Goal: Check status

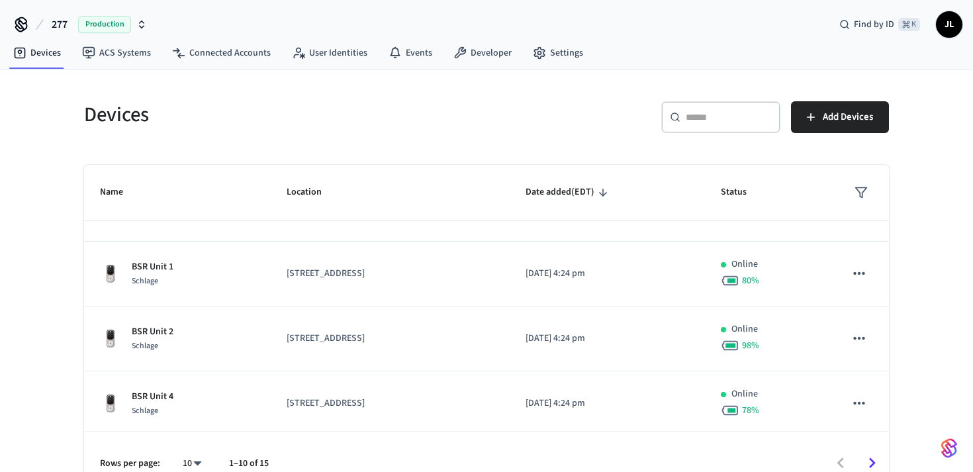
scroll to position [114, 0]
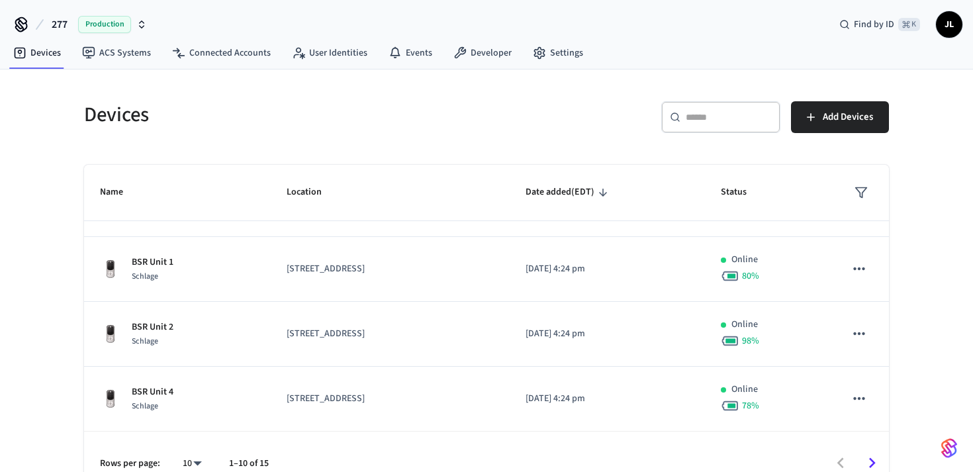
click at [729, 128] on div "​ ​" at bounding box center [721, 117] width 119 height 32
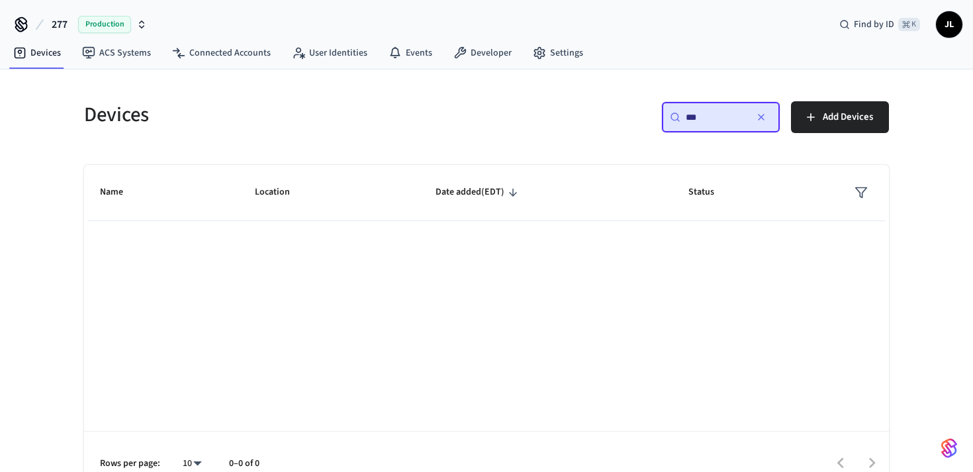
scroll to position [0, 0]
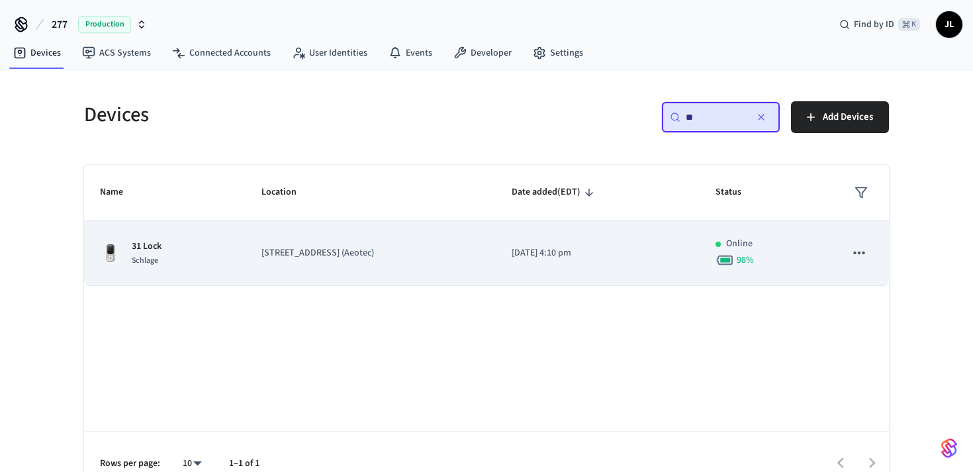
type input "**"
click at [518, 268] on td "[DATE] 4:10 pm" at bounding box center [598, 253] width 204 height 65
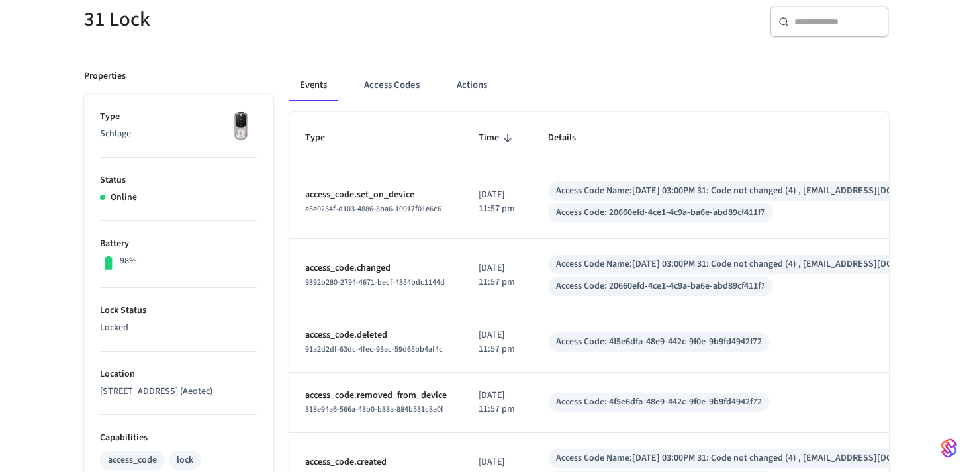
scroll to position [124, 0]
click at [377, 83] on button "Access Codes" at bounding box center [392, 85] width 77 height 32
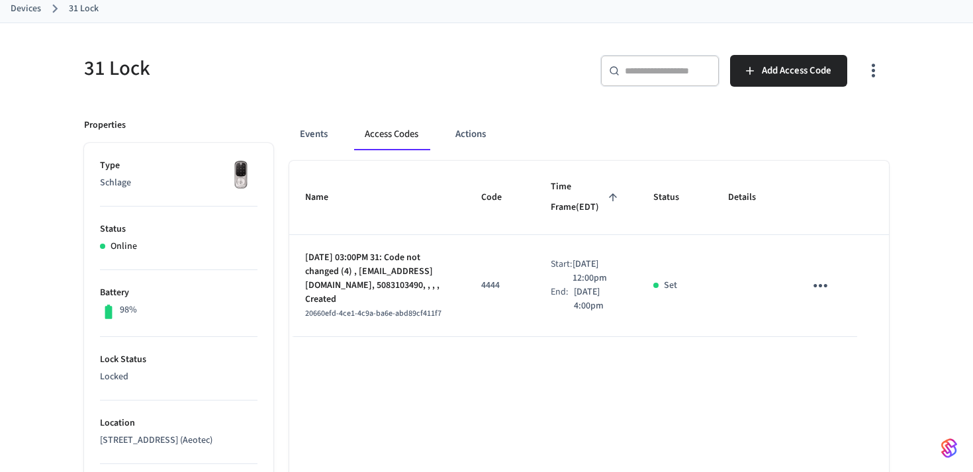
scroll to position [72, 0]
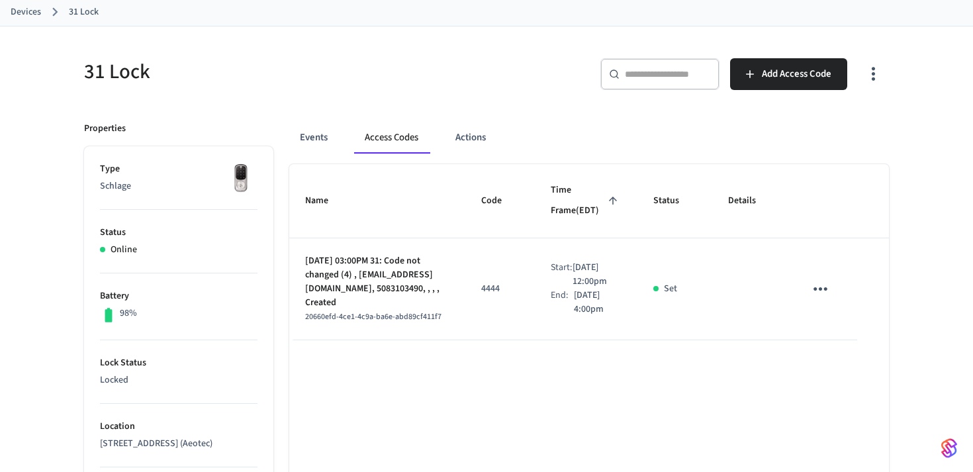
click at [307, 134] on button "Events" at bounding box center [313, 138] width 49 height 32
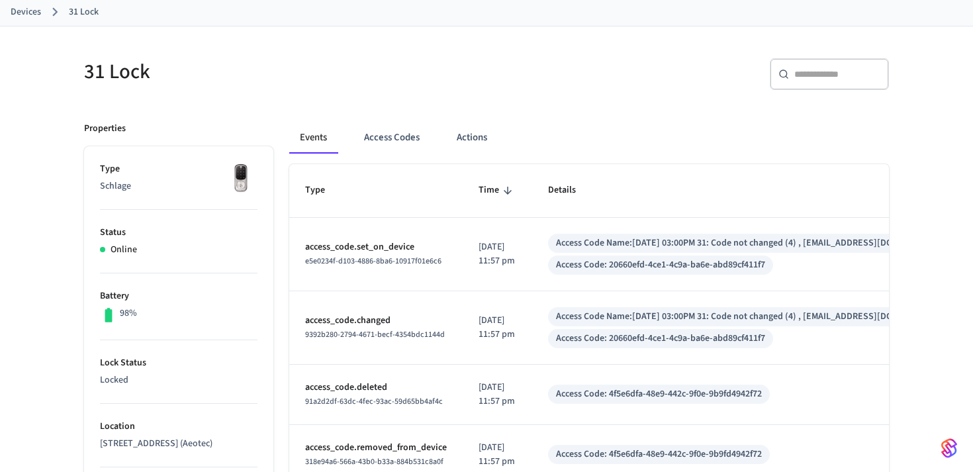
scroll to position [0, 0]
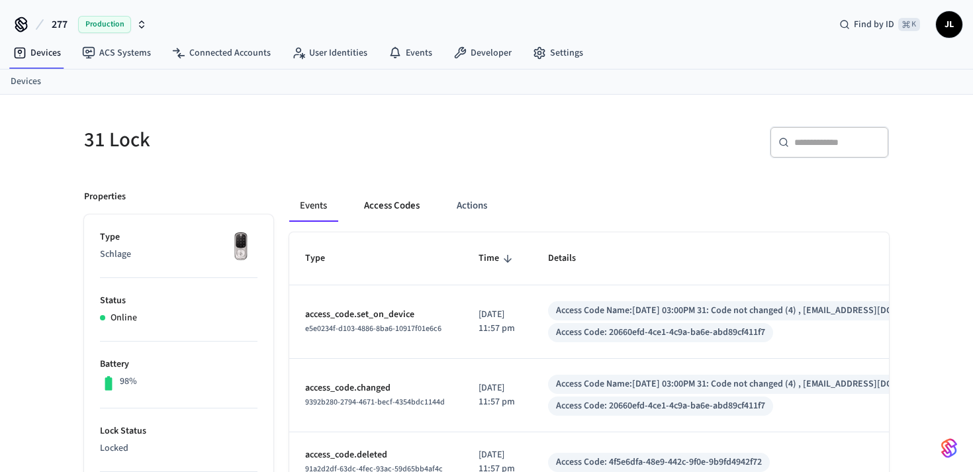
click at [401, 209] on button "Access Codes" at bounding box center [392, 206] width 77 height 32
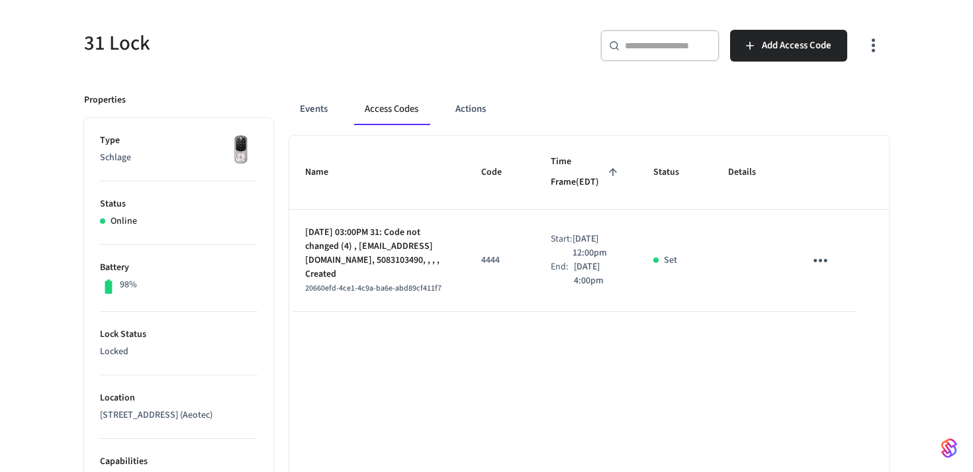
scroll to position [93, 0]
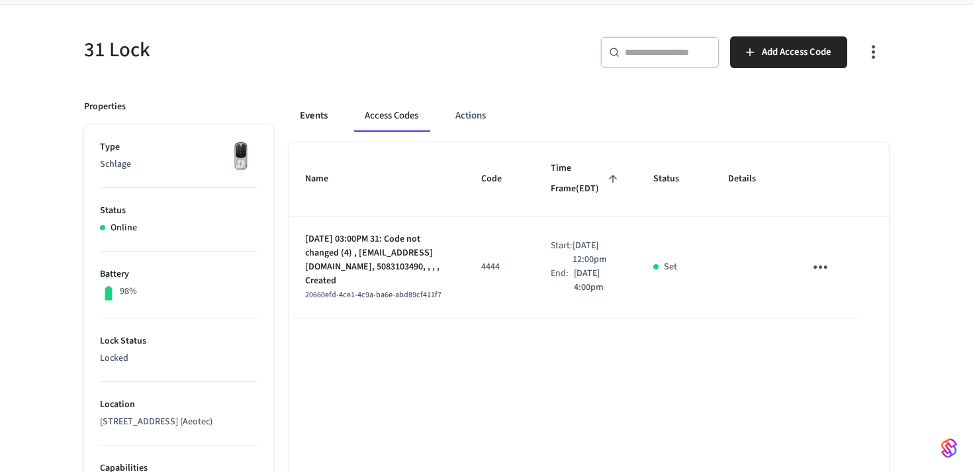
click at [317, 111] on button "Events" at bounding box center [313, 116] width 49 height 32
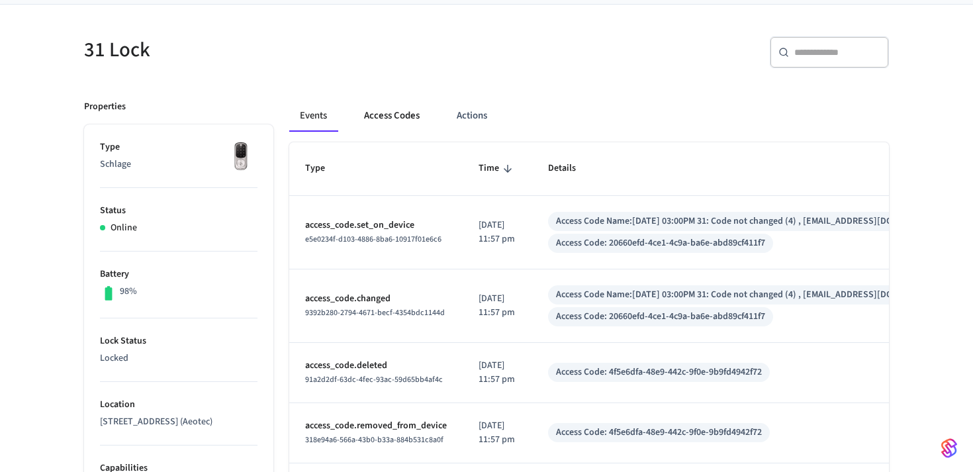
click at [371, 115] on button "Access Codes" at bounding box center [392, 116] width 77 height 32
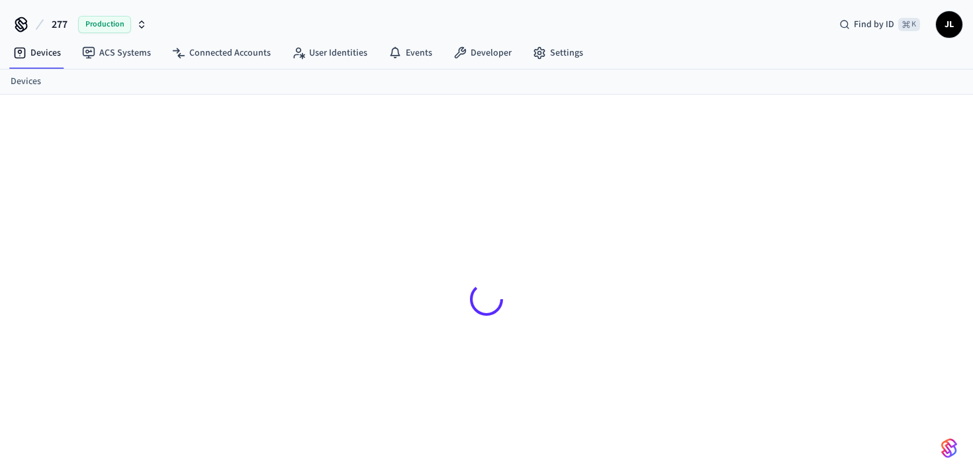
scroll to position [18, 0]
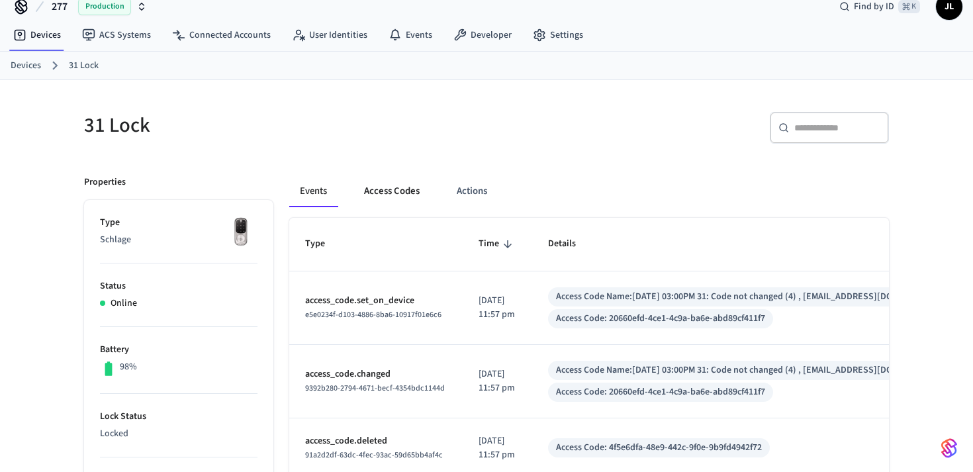
click at [391, 186] on button "Access Codes" at bounding box center [392, 191] width 77 height 32
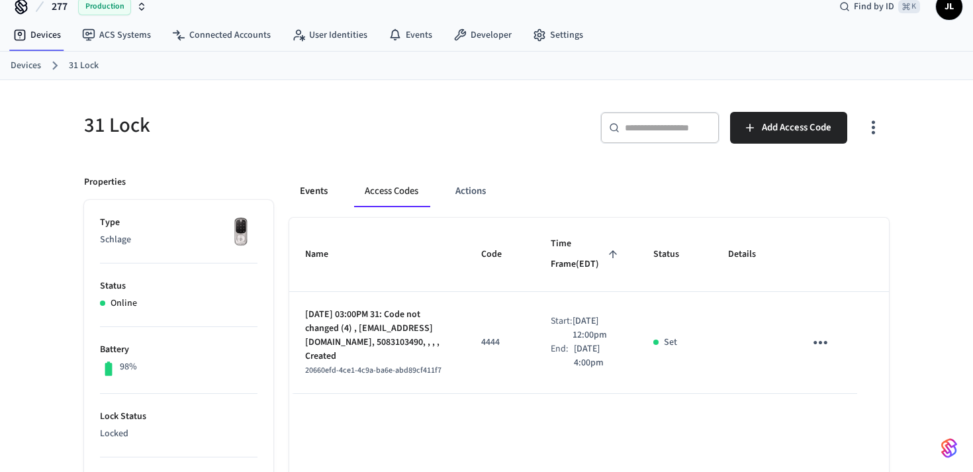
click at [317, 194] on button "Events" at bounding box center [313, 191] width 49 height 32
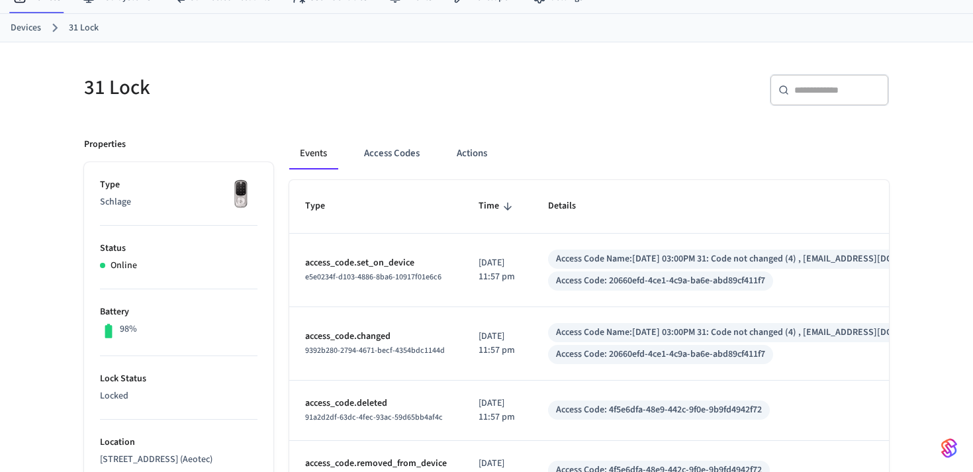
scroll to position [77, 0]
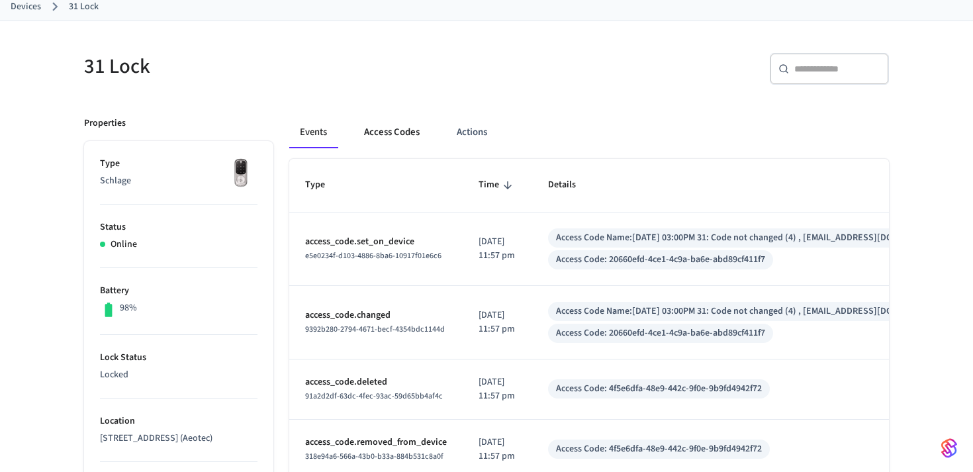
click at [384, 135] on button "Access Codes" at bounding box center [392, 133] width 77 height 32
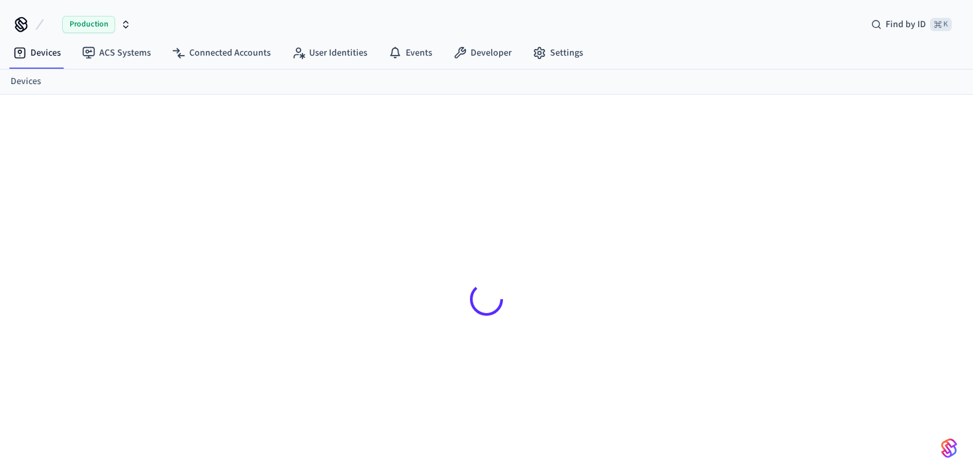
scroll to position [18, 0]
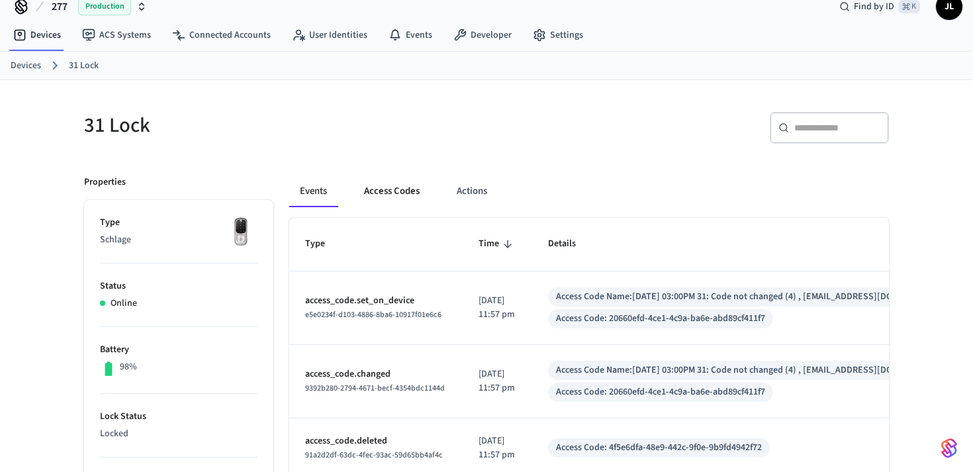
click at [387, 189] on button "Access Codes" at bounding box center [392, 191] width 77 height 32
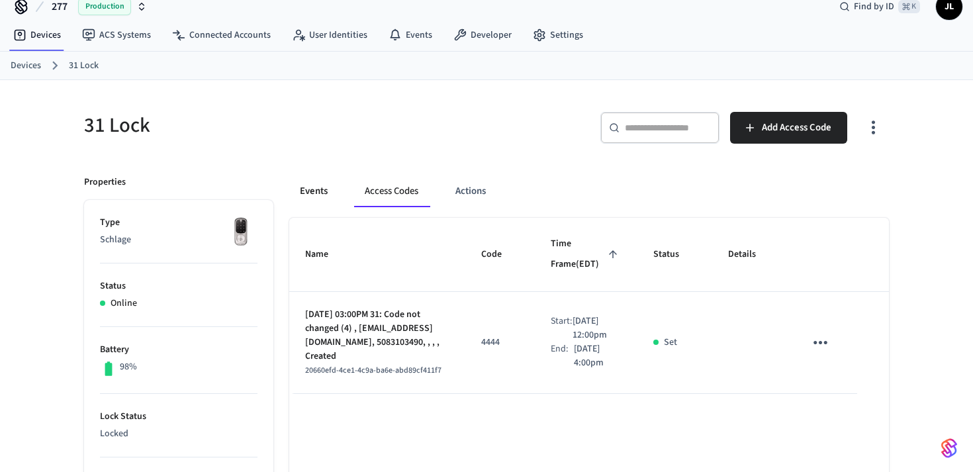
click at [309, 192] on button "Events" at bounding box center [313, 191] width 49 height 32
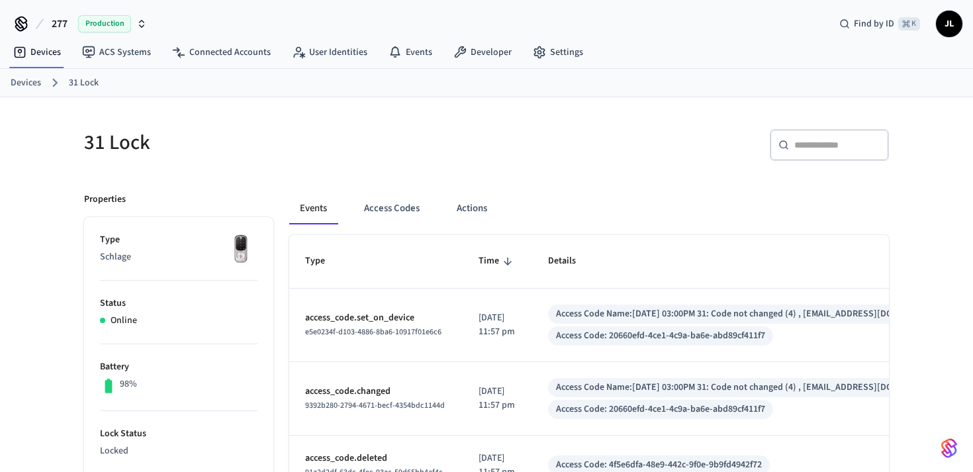
scroll to position [0, 0]
click at [388, 203] on button "Access Codes" at bounding box center [392, 209] width 77 height 32
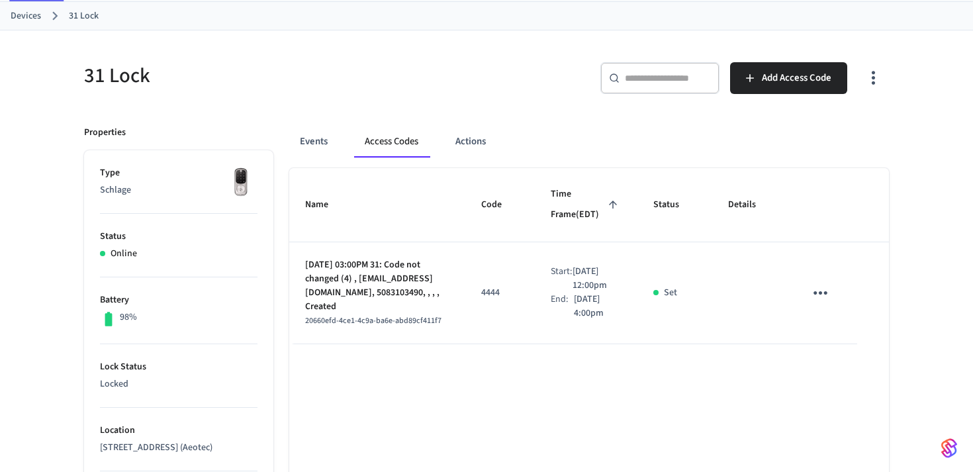
scroll to position [71, 0]
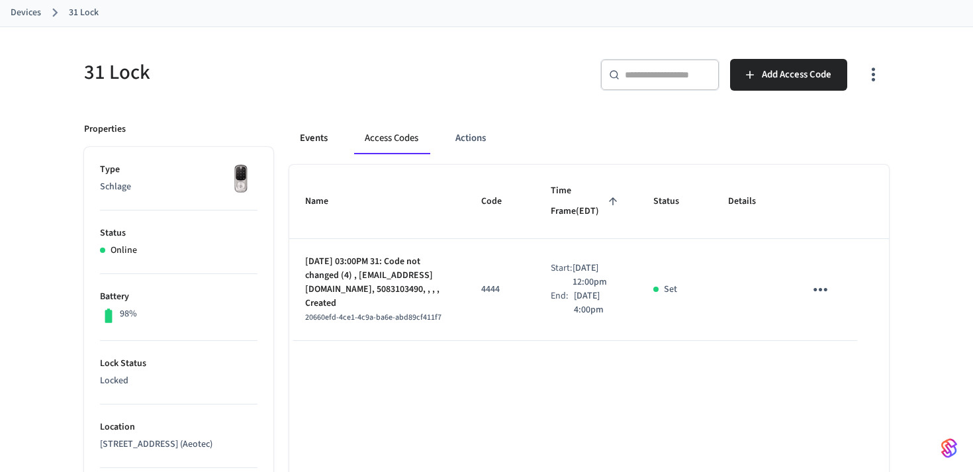
click at [311, 134] on button "Events" at bounding box center [313, 139] width 49 height 32
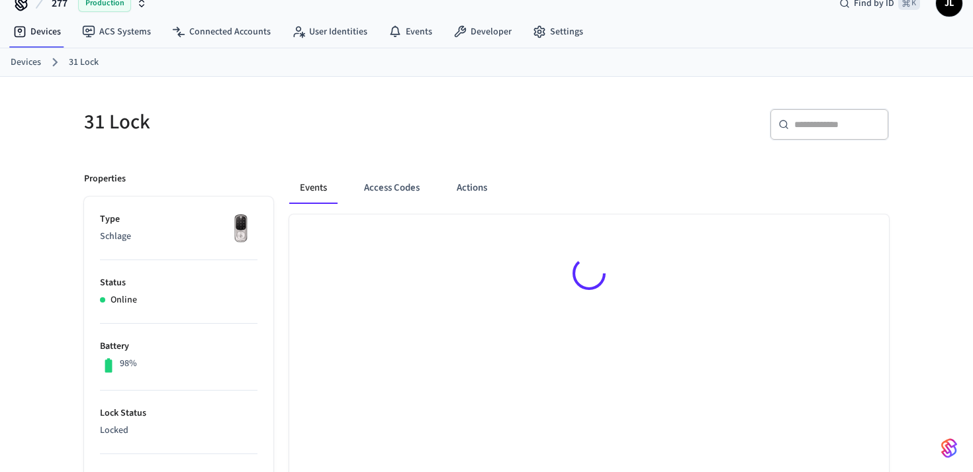
scroll to position [21, 0]
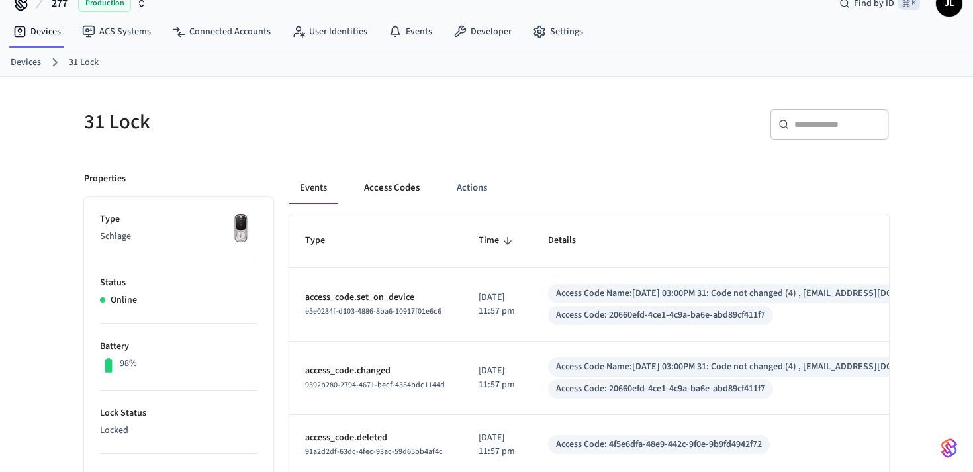
click at [409, 185] on button "Access Codes" at bounding box center [392, 188] width 77 height 32
